Goal: Information Seeking & Learning: Find specific fact

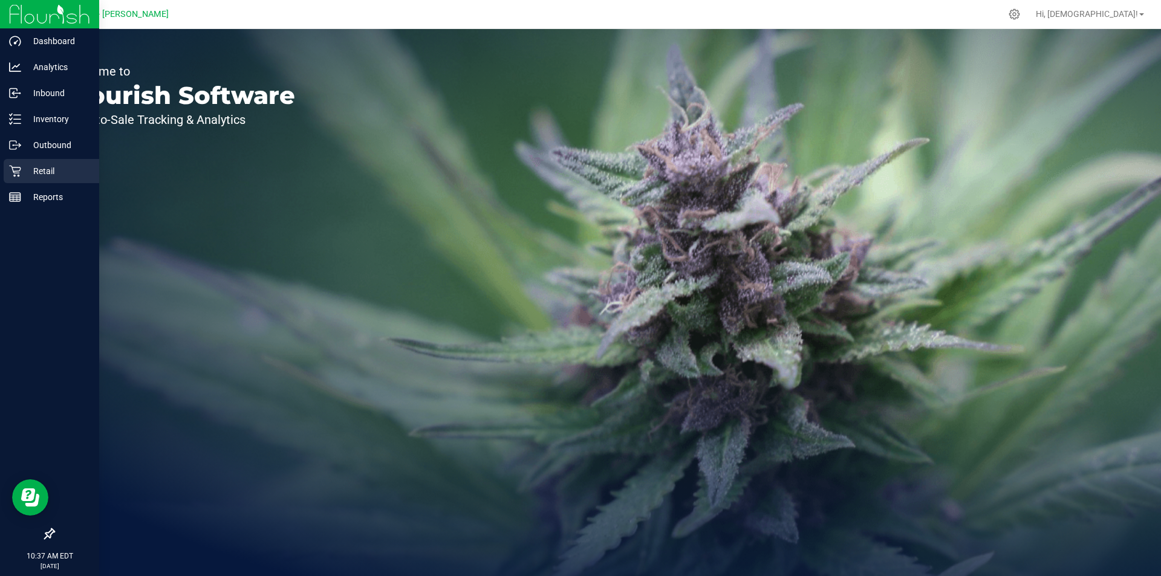
click at [46, 174] on p "Retail" at bounding box center [57, 171] width 73 height 15
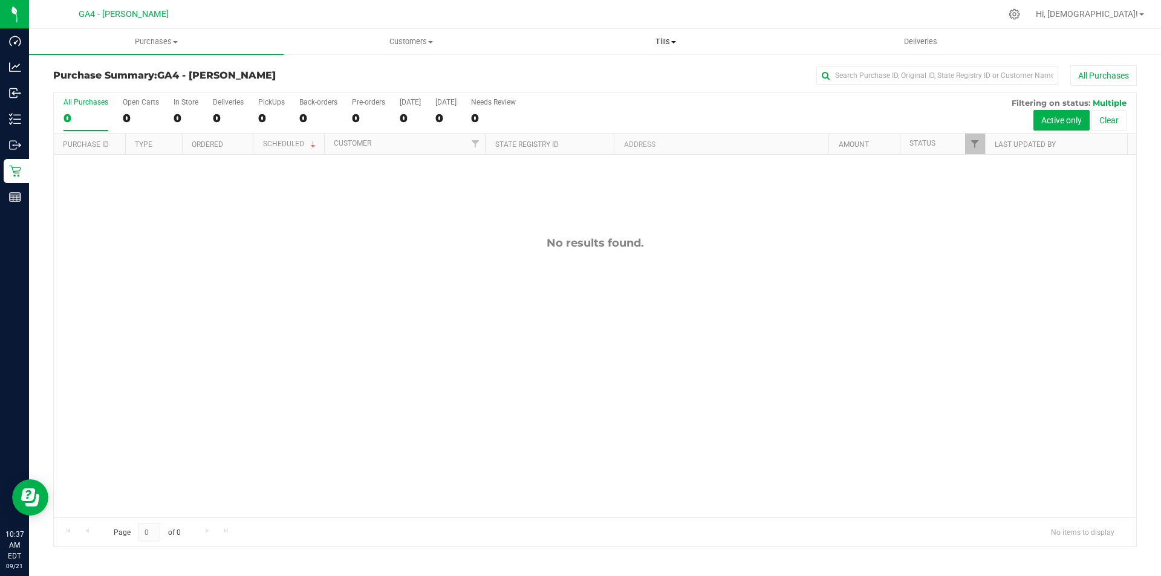
click at [671, 46] on span "Tills" at bounding box center [665, 41] width 253 height 11
click at [582, 68] on span "Manage tills" at bounding box center [579, 73] width 82 height 10
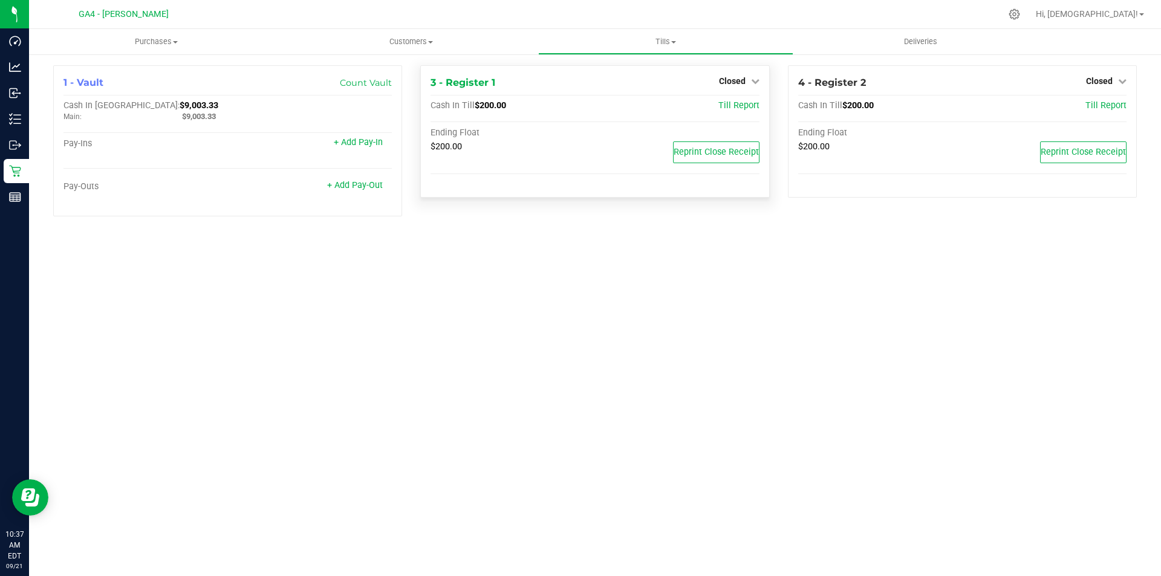
click at [730, 88] on div "Closed" at bounding box center [739, 81] width 41 height 15
click at [732, 78] on span "Closed" at bounding box center [732, 81] width 27 height 10
click at [728, 106] on link "Open Till" at bounding box center [732, 107] width 32 height 10
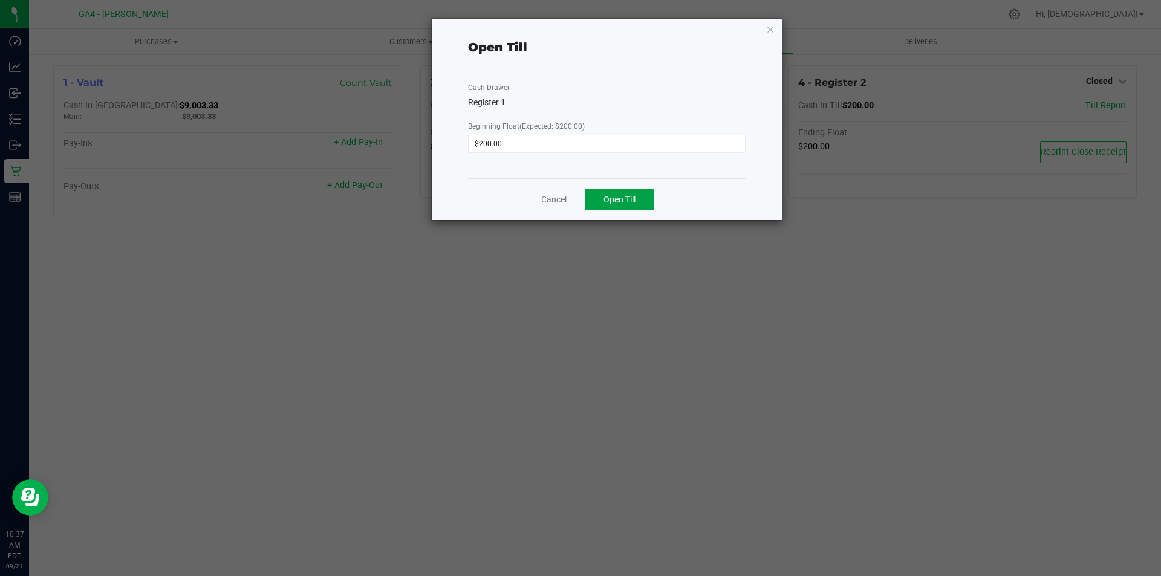
click at [616, 202] on span "Open Till" at bounding box center [619, 200] width 32 height 10
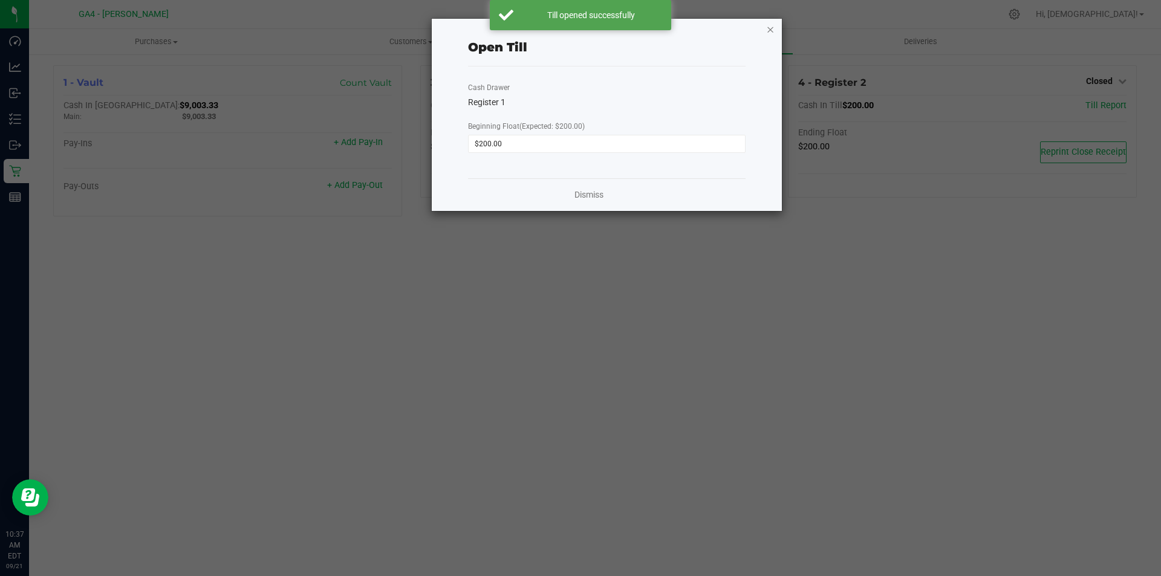
click at [773, 32] on icon "button" at bounding box center [770, 29] width 8 height 15
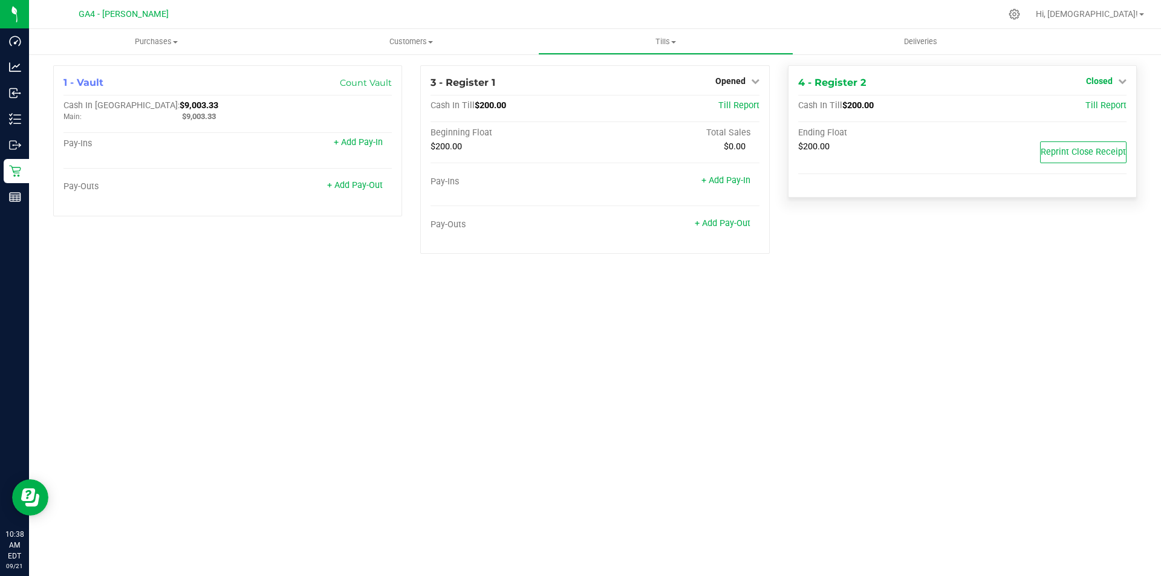
click at [1103, 81] on span "Closed" at bounding box center [1099, 81] width 27 height 10
click at [1088, 109] on link "Open Till" at bounding box center [1099, 107] width 32 height 10
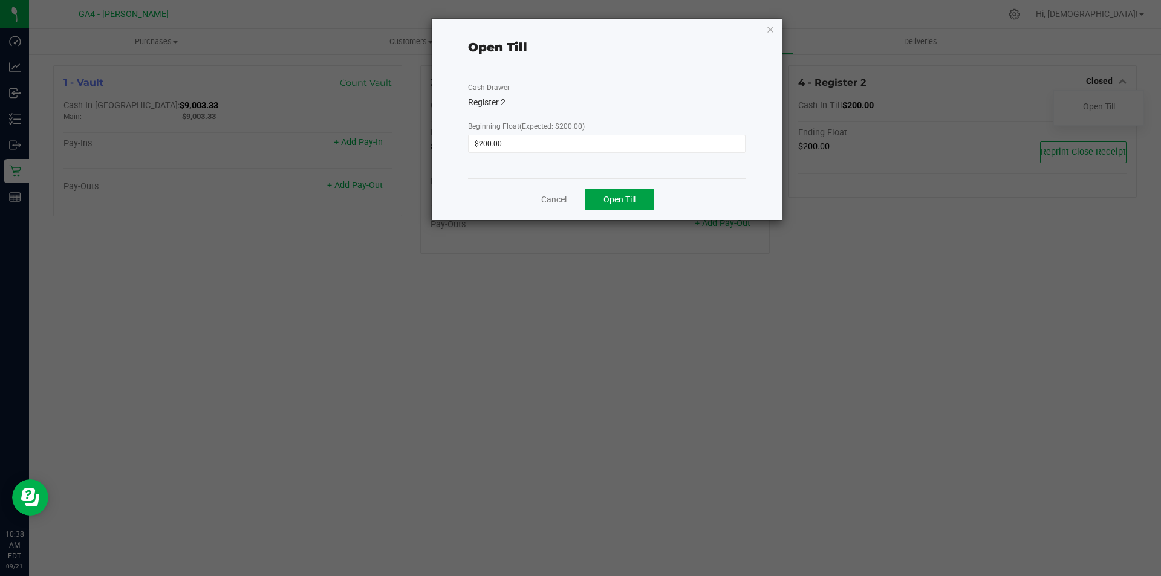
click at [637, 203] on button "Open Till" at bounding box center [620, 200] width 70 height 22
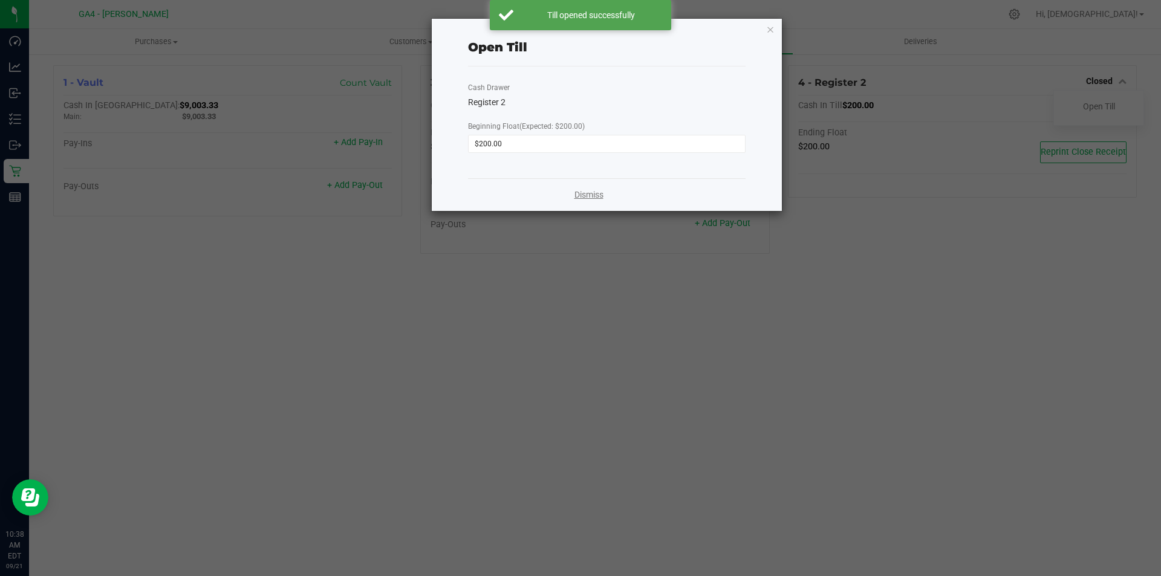
click at [581, 196] on link "Dismiss" at bounding box center [588, 195] width 29 height 13
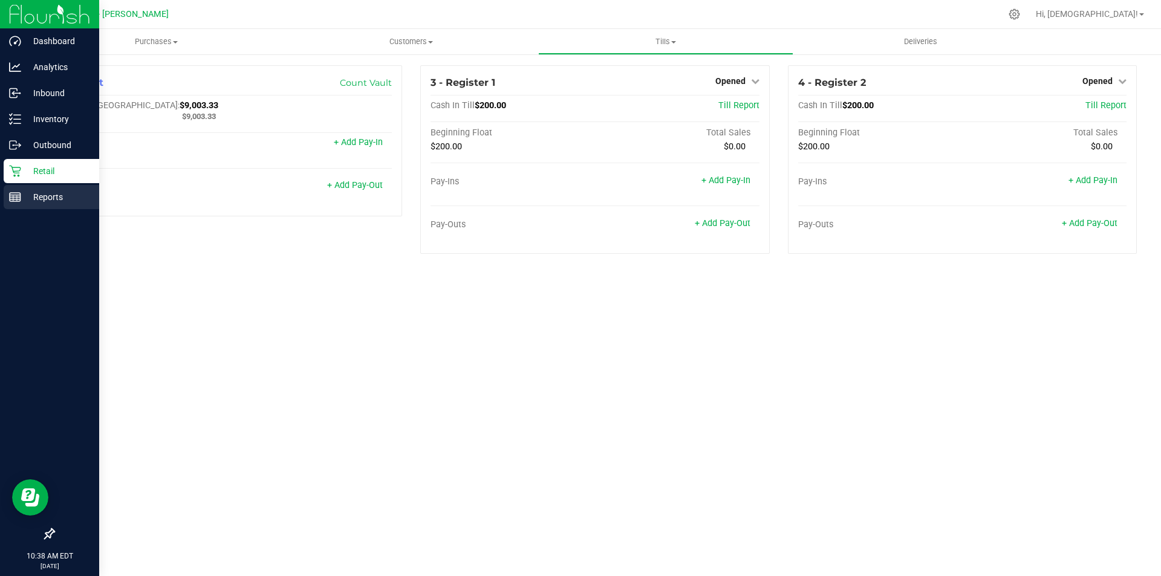
click at [52, 194] on p "Reports" at bounding box center [57, 197] width 73 height 15
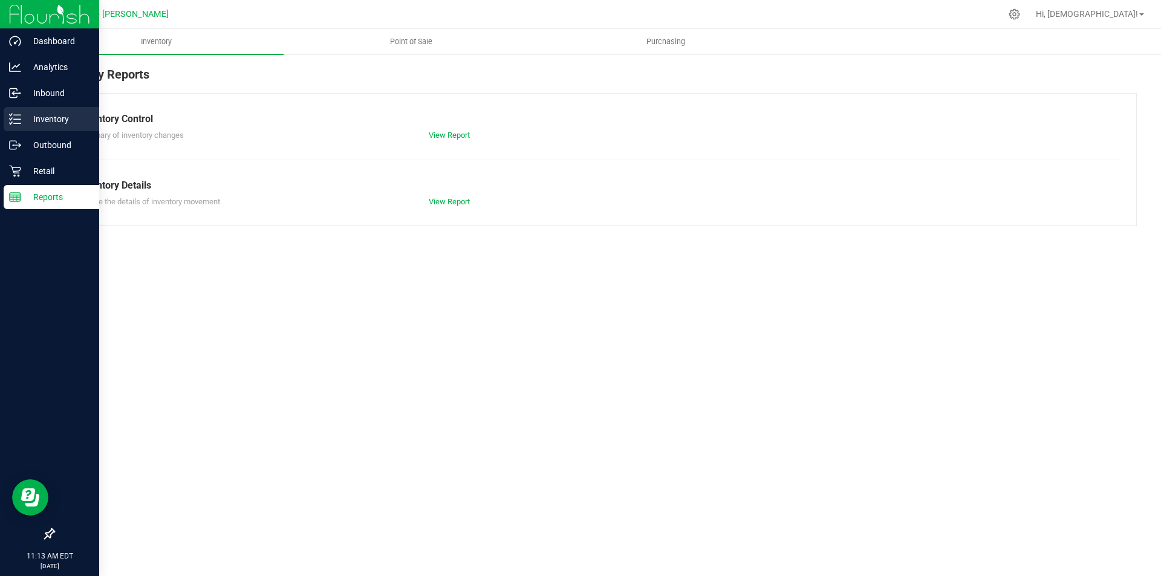
click at [60, 115] on p "Inventory" at bounding box center [57, 119] width 73 height 15
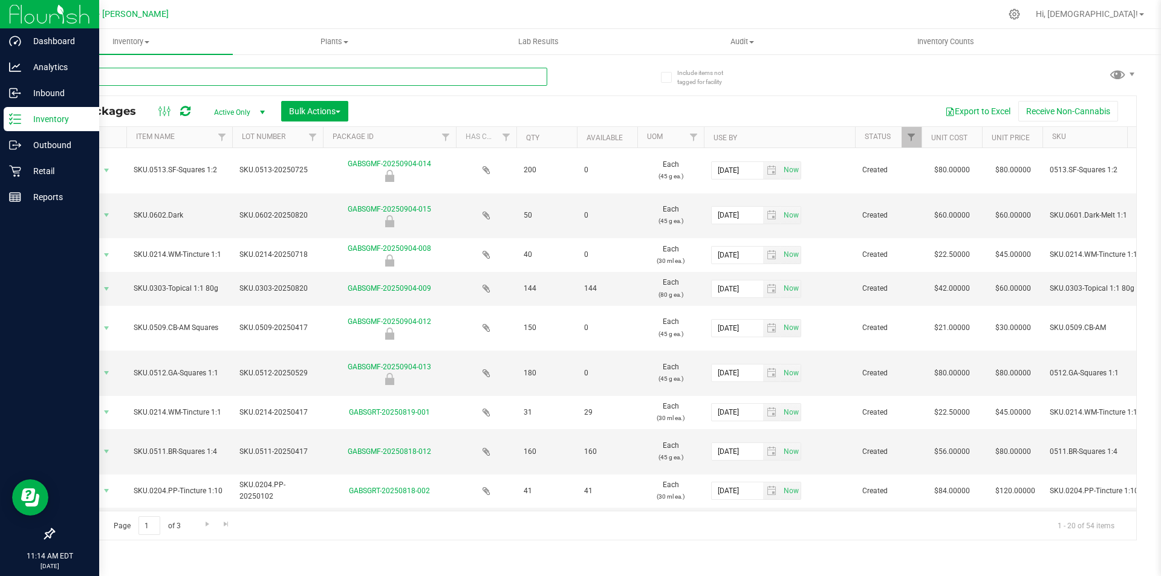
click at [140, 74] on input "text" at bounding box center [300, 77] width 494 height 18
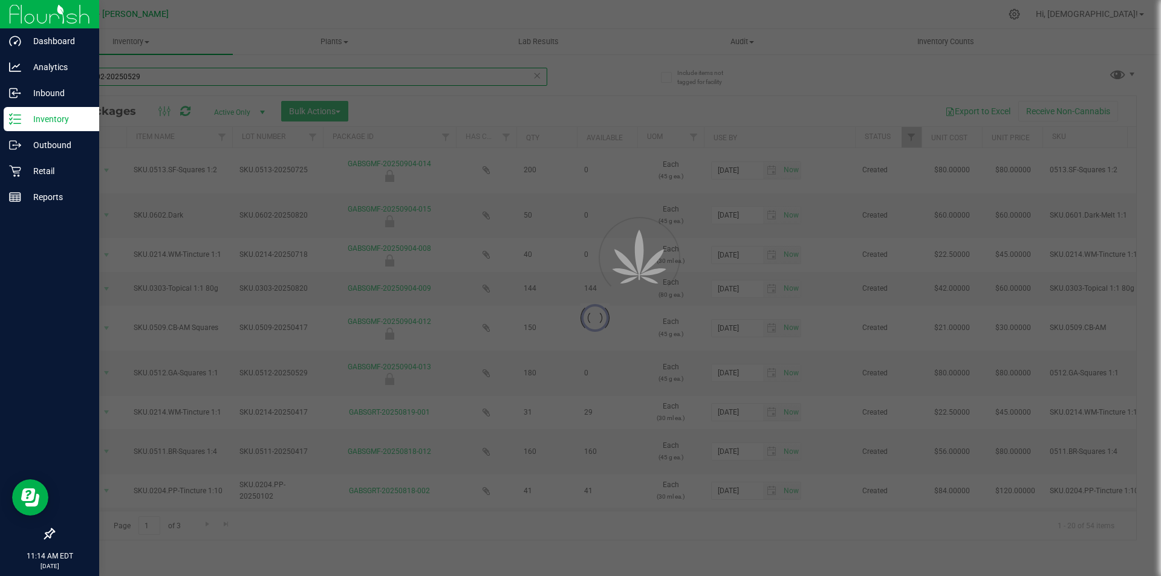
type input "SKU.0602-20250529"
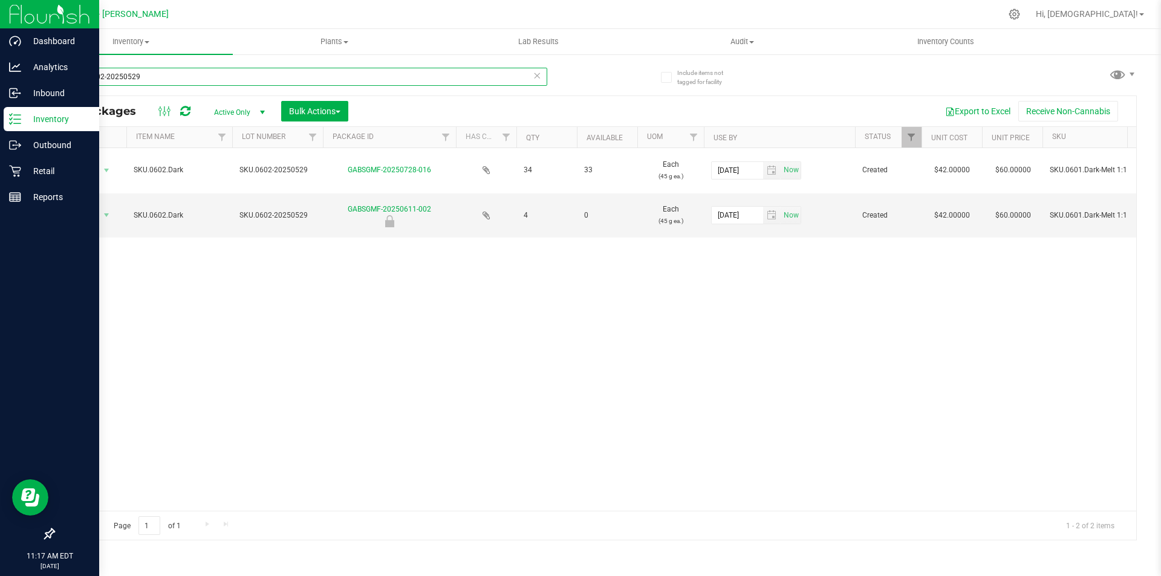
drag, startPoint x: 149, startPoint y: 74, endPoint x: 70, endPoint y: 70, distance: 79.3
click at [70, 70] on input "SKU.0602-20250529" at bounding box center [300, 77] width 494 height 18
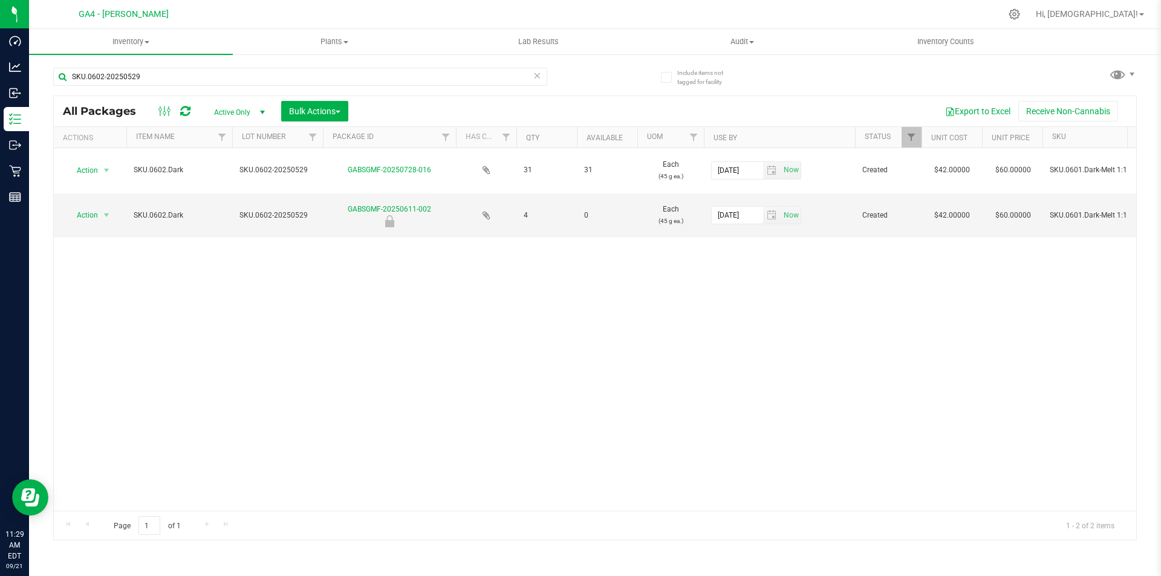
click at [185, 114] on icon at bounding box center [185, 111] width 10 height 12
